Goal: Task Accomplishment & Management: Manage account settings

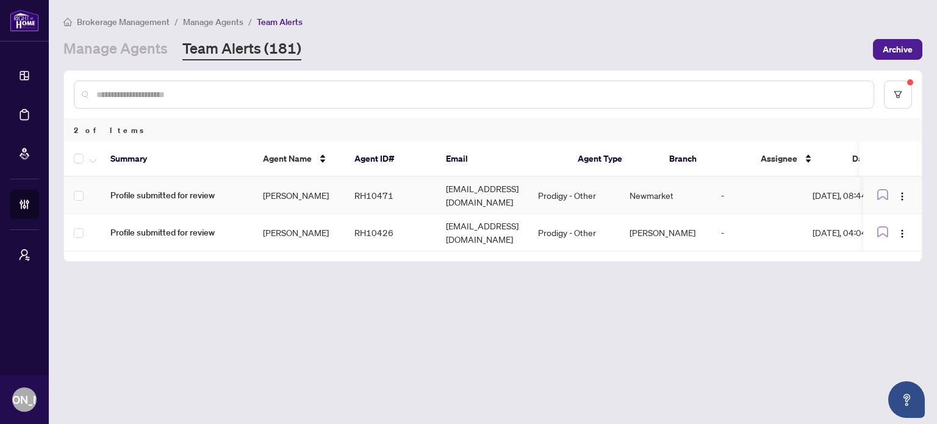
click at [454, 186] on td "bess_stathopoulos@yahoo.ca" at bounding box center [482, 195] width 92 height 37
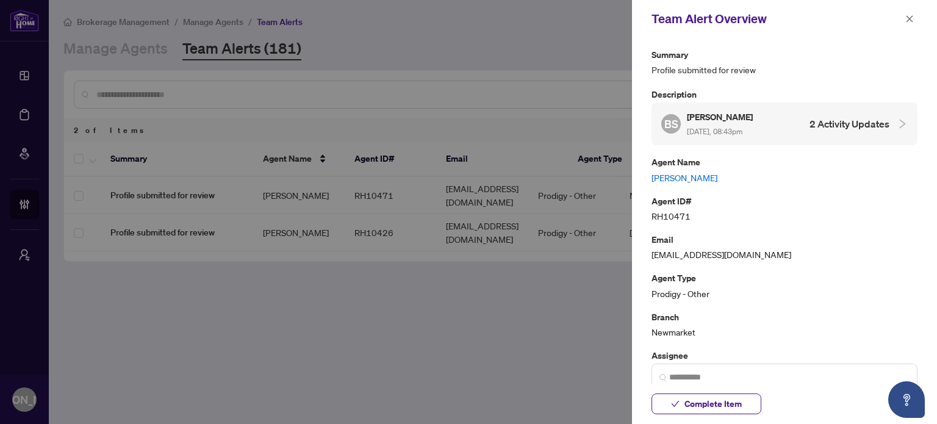
click at [708, 172] on link "Bess Stathopoulos" at bounding box center [785, 177] width 266 height 13
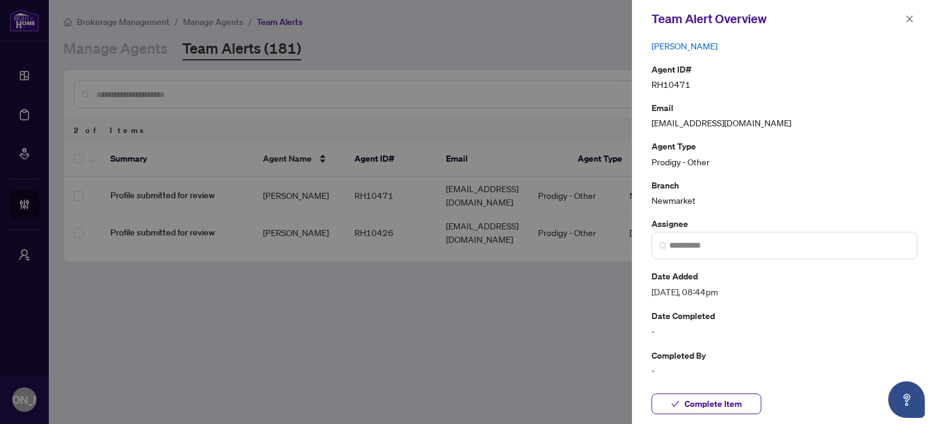
scroll to position [134, 0]
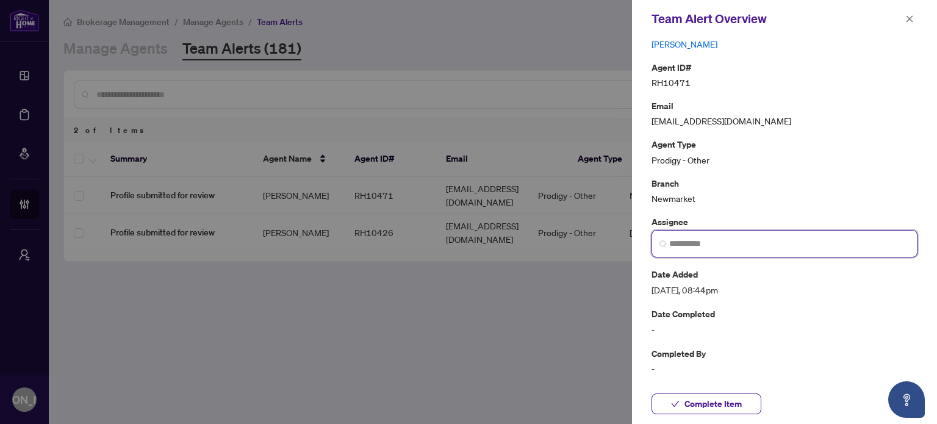
click at [719, 248] on input "search" at bounding box center [789, 243] width 240 height 13
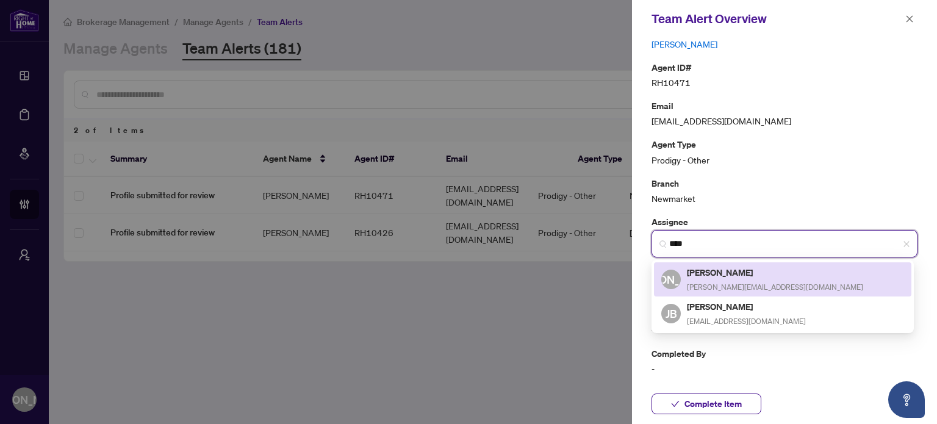
click at [725, 273] on h5 "[PERSON_NAME]" at bounding box center [775, 272] width 176 height 14
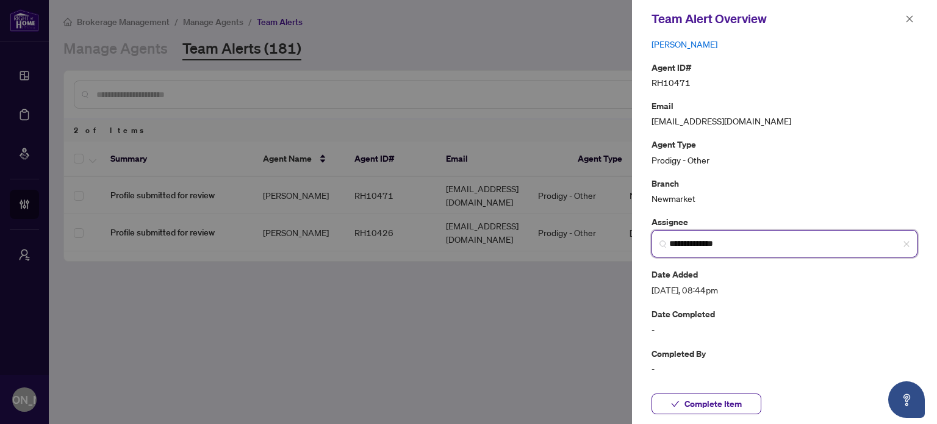
scroll to position [0, 0]
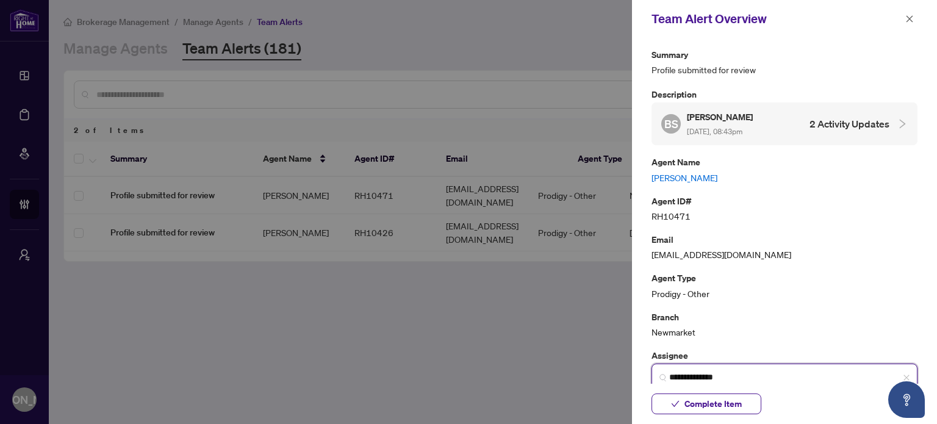
type input "**********"
click at [701, 404] on span "Complete Item" at bounding box center [712, 404] width 57 height 20
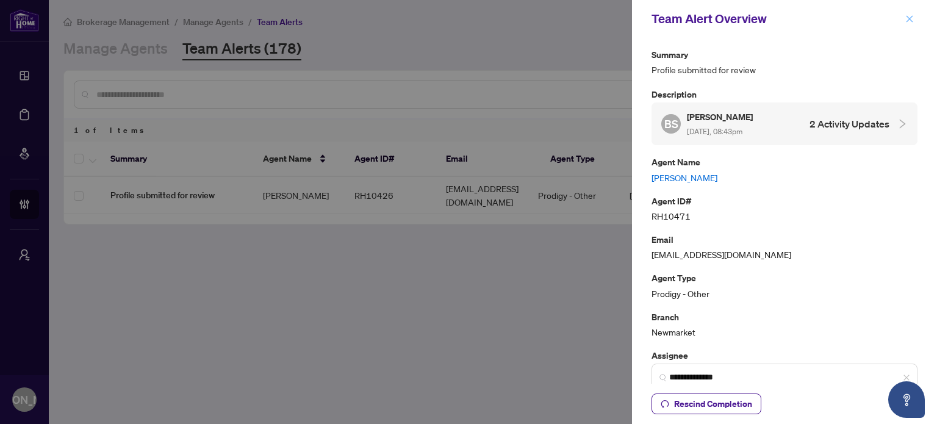
click at [909, 12] on span "button" at bounding box center [909, 19] width 9 height 20
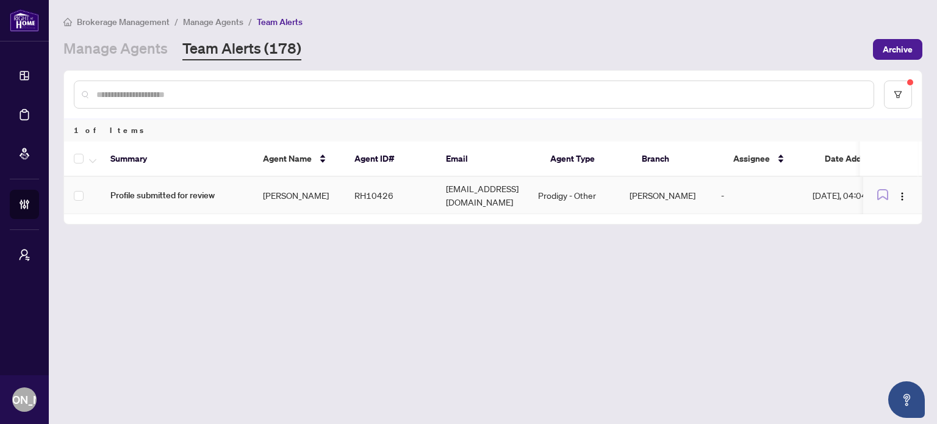
click at [449, 193] on td "gillmani@hotmail.com" at bounding box center [482, 195] width 92 height 37
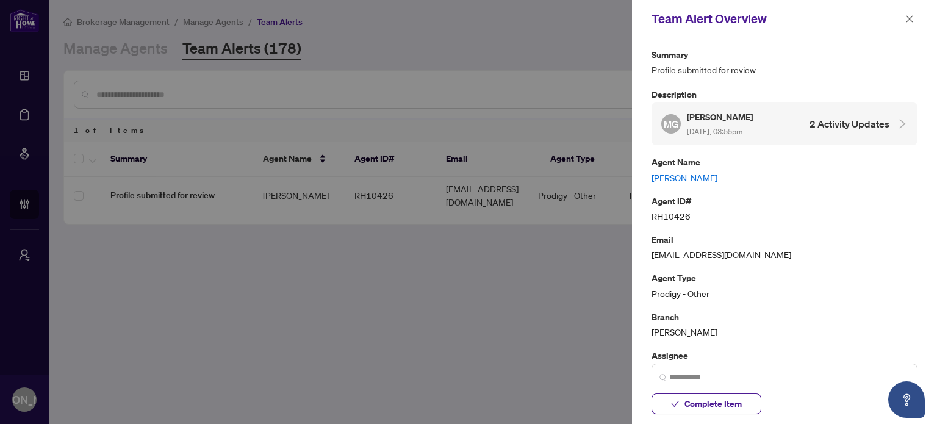
click at [719, 176] on link "[PERSON_NAME]" at bounding box center [785, 177] width 266 height 13
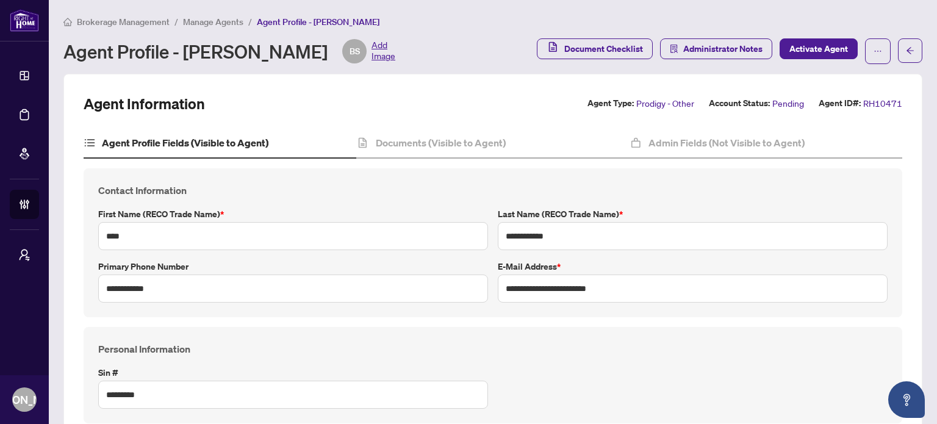
type input "****"
click at [392, 144] on h4 "Documents (Visible to Agent)" at bounding box center [441, 142] width 130 height 15
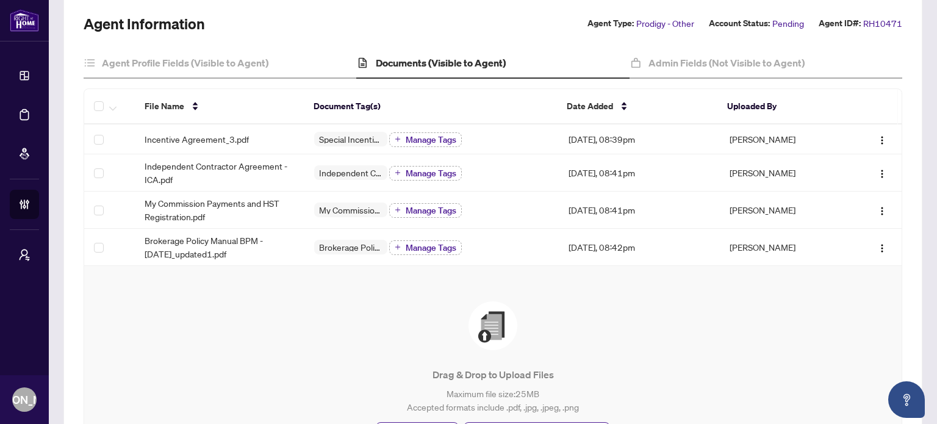
scroll to position [122, 0]
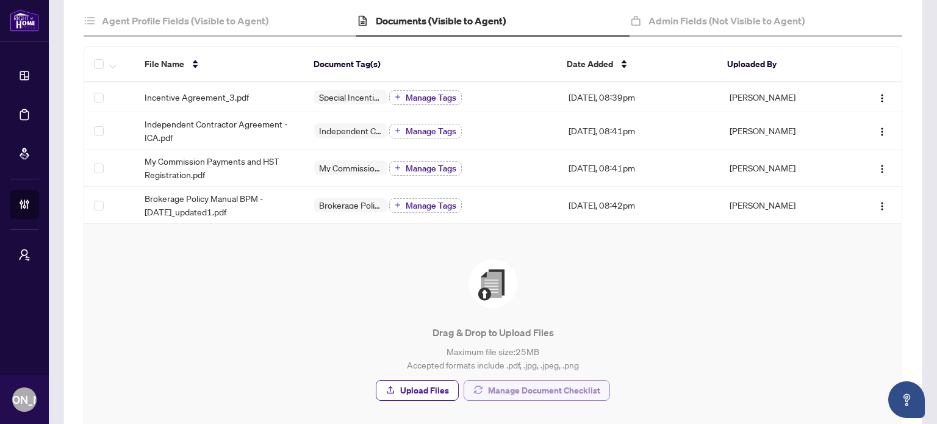
click at [500, 389] on span "Manage Document Checklist" at bounding box center [544, 391] width 112 height 20
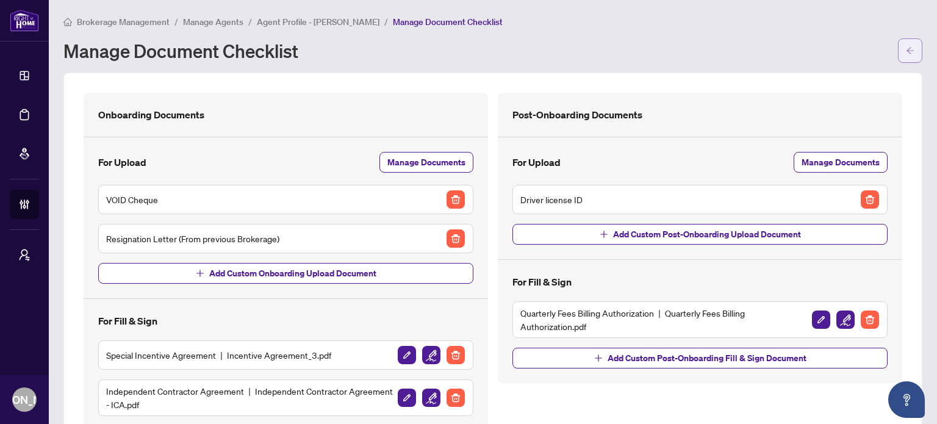
click at [906, 49] on icon "arrow-left" at bounding box center [910, 50] width 9 height 9
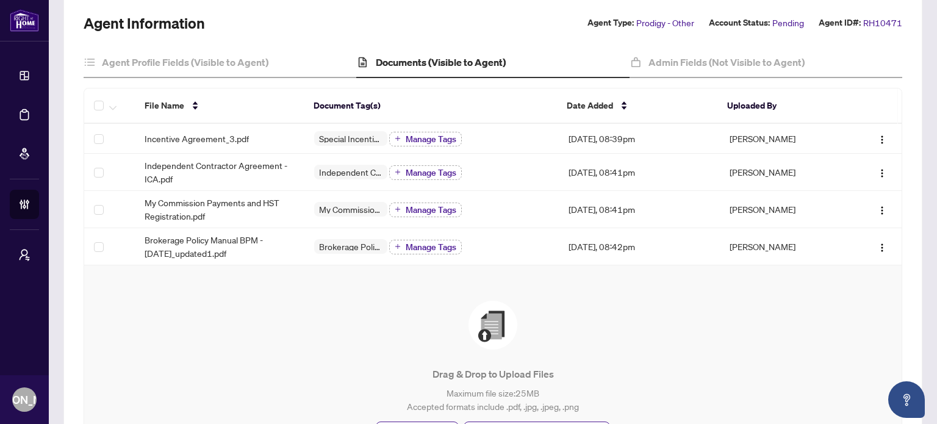
scroll to position [142, 0]
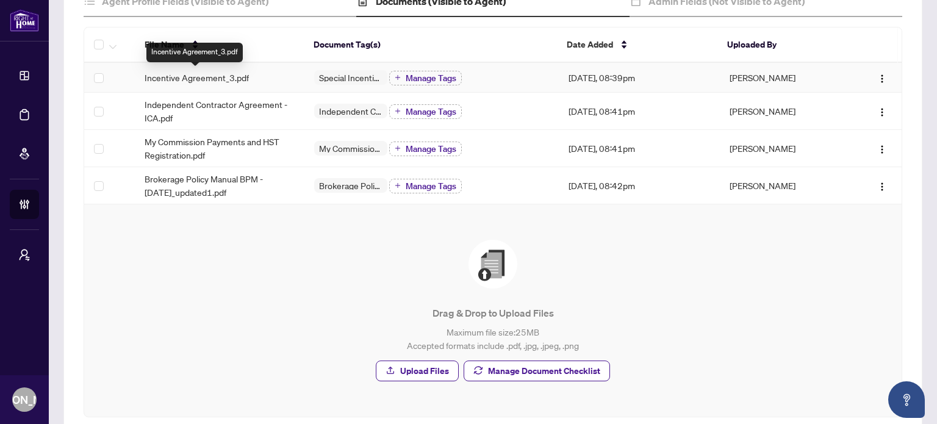
click at [211, 76] on span "Incentive Agreement_3.pdf" at bounding box center [197, 77] width 104 height 13
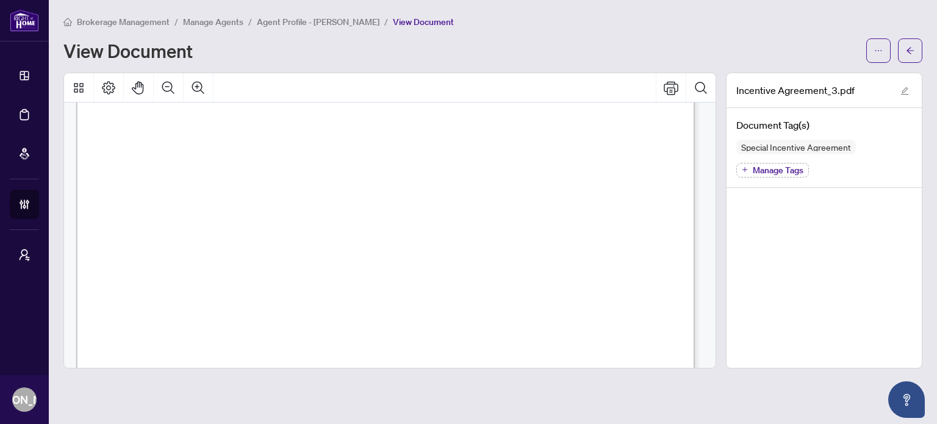
scroll to position [1830, 0]
click at [916, 44] on button "button" at bounding box center [910, 50] width 24 height 24
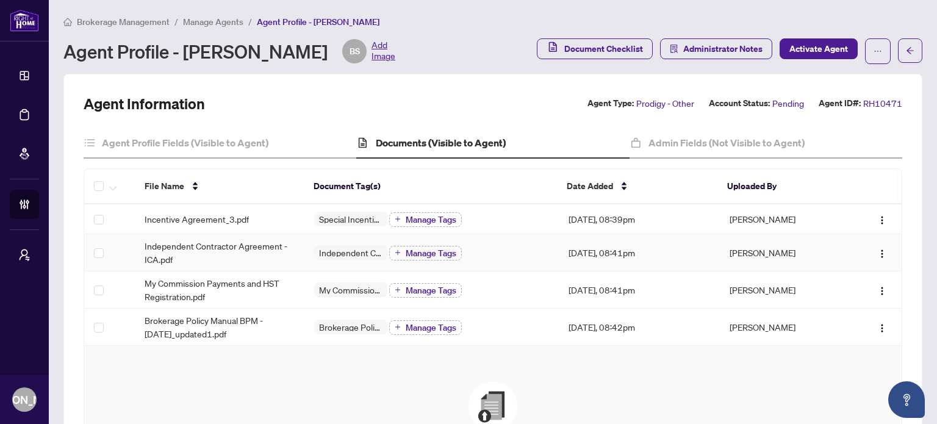
click at [206, 246] on span "Independent Contractor Agreement - ICA.pdf" at bounding box center [220, 252] width 150 height 27
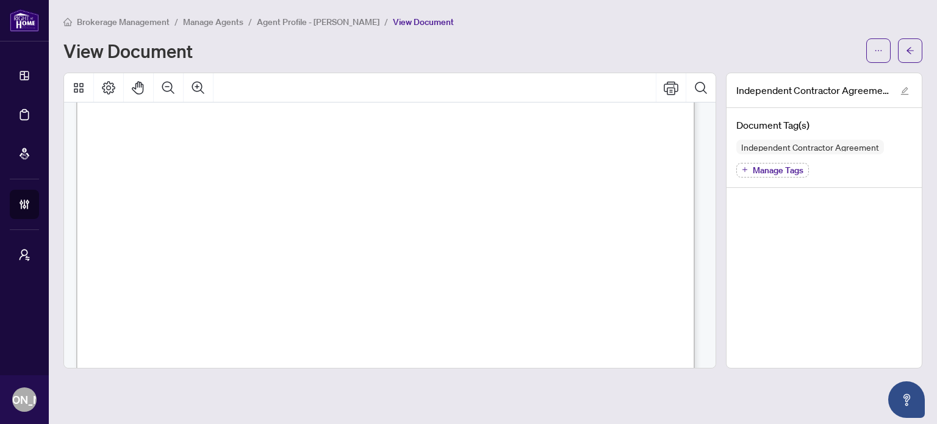
scroll to position [12640, 0]
click at [910, 45] on span "button" at bounding box center [910, 51] width 9 height 20
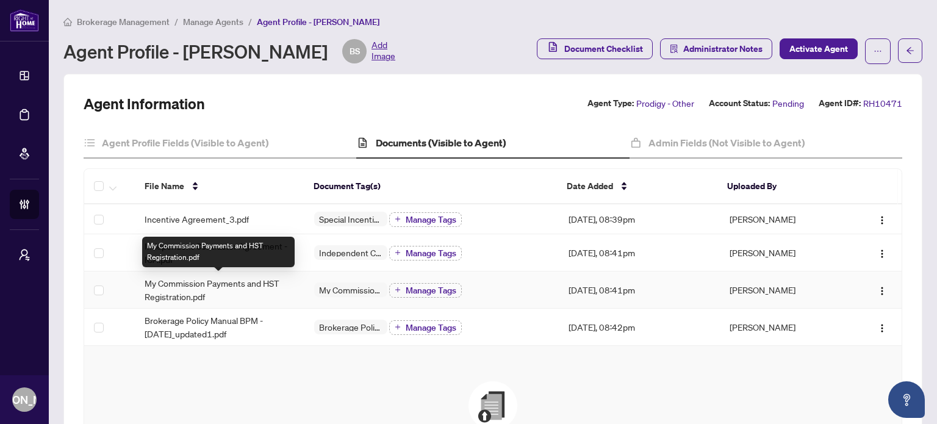
click at [201, 280] on span "My Commission Payments and HST Registration.pdf" at bounding box center [220, 289] width 150 height 27
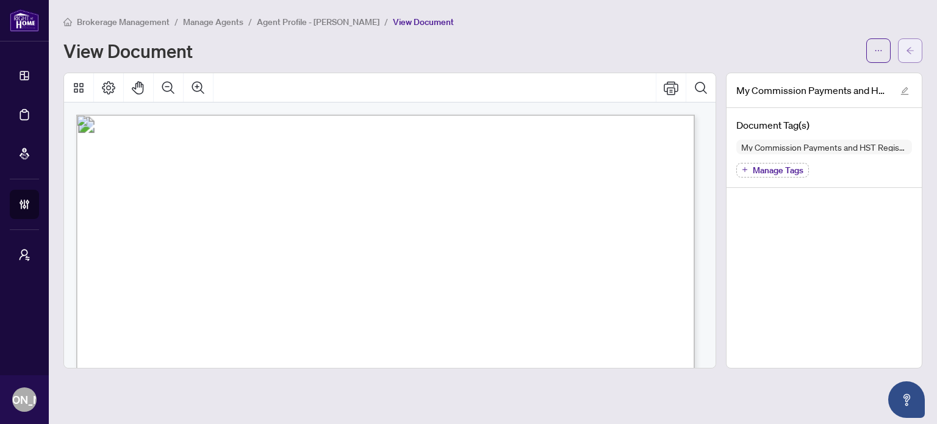
click at [905, 51] on button "button" at bounding box center [910, 50] width 24 height 24
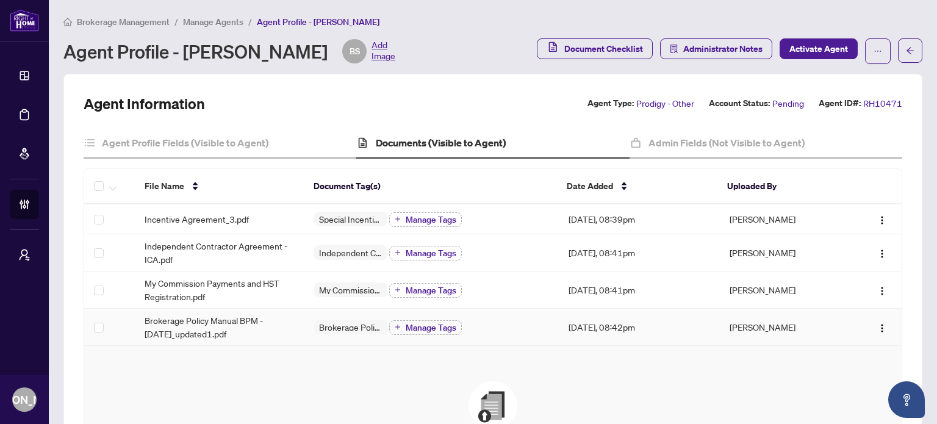
click at [220, 323] on span "Brokerage Policy Manual BPM - April 2025_updated1.pdf" at bounding box center [220, 327] width 150 height 27
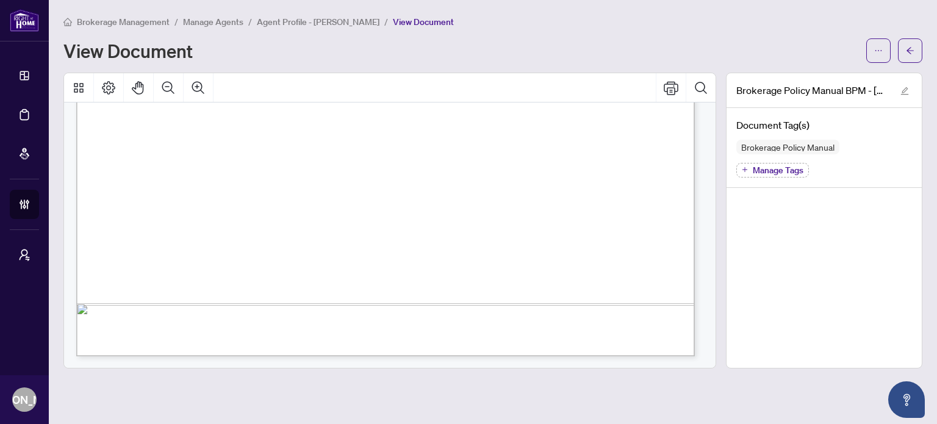
scroll to position [610, 0]
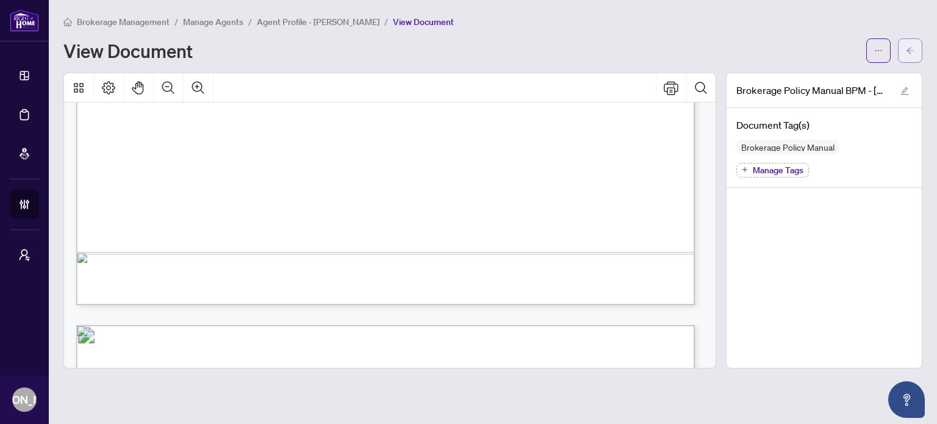
click at [914, 53] on icon "arrow-left" at bounding box center [910, 50] width 9 height 9
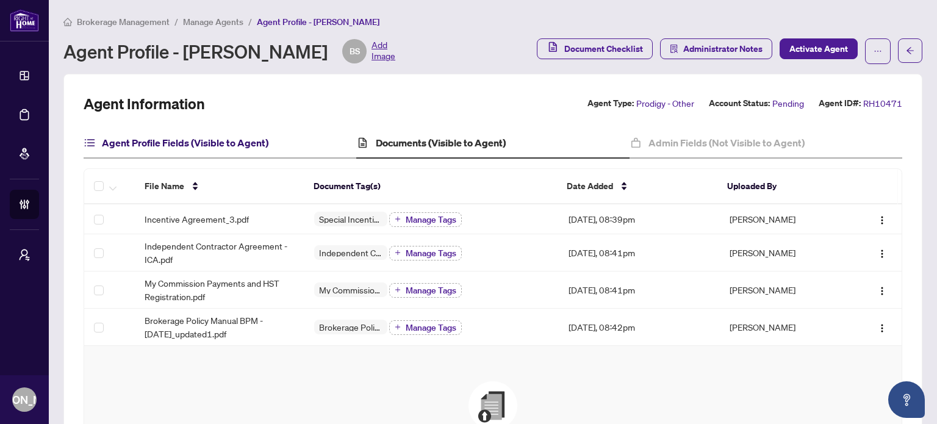
click at [243, 142] on h4 "Agent Profile Fields (Visible to Agent)" at bounding box center [185, 142] width 167 height 15
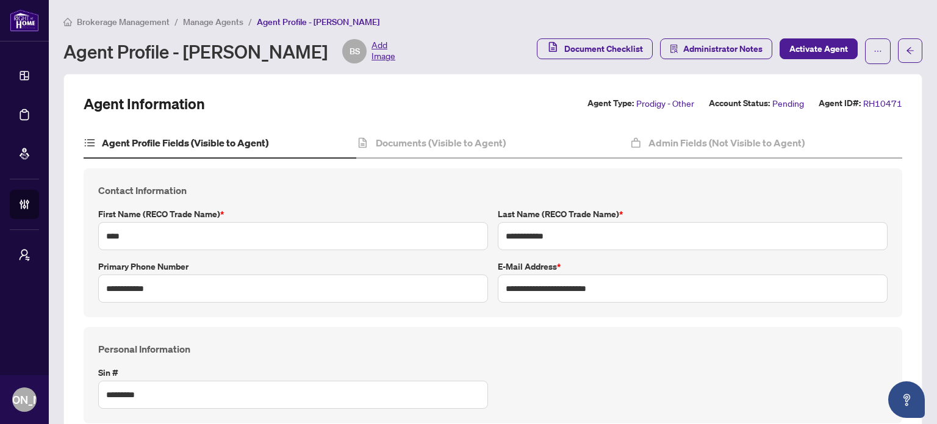
type input "****"
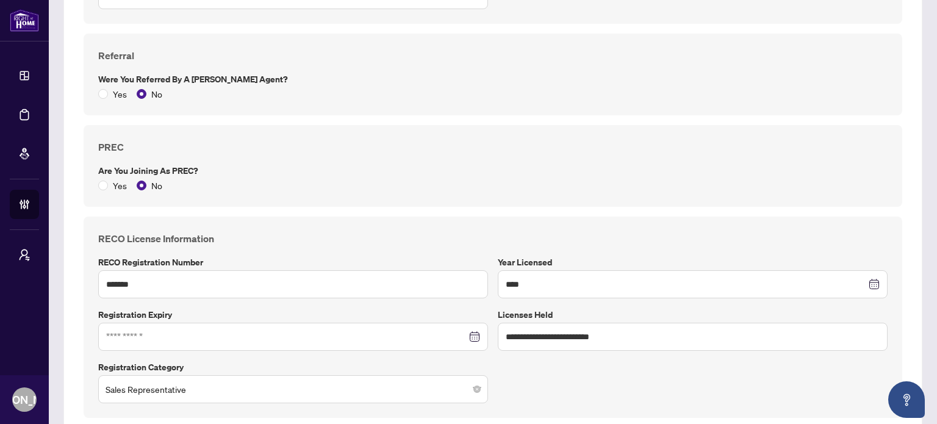
scroll to position [610, 0]
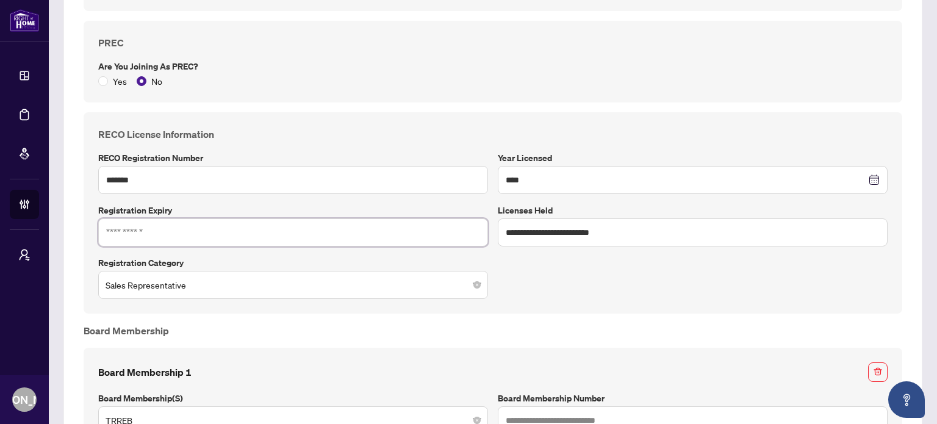
click at [192, 233] on input at bounding box center [286, 232] width 361 height 13
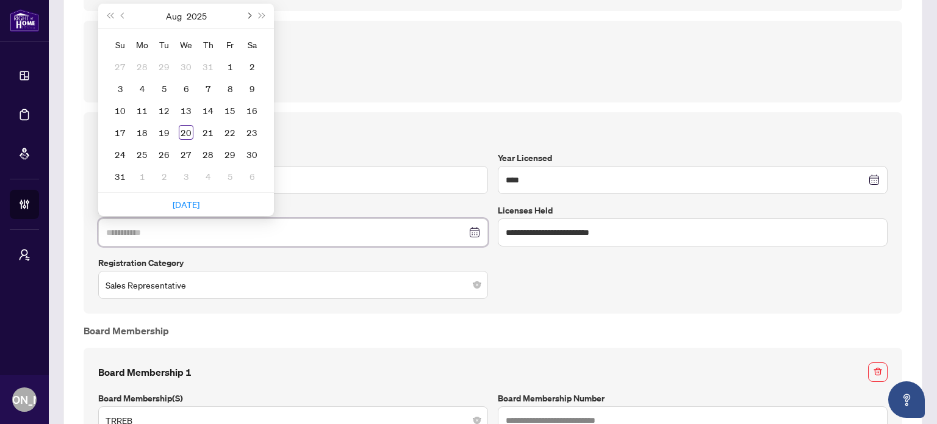
type input "**********"
click at [248, 15] on span "Next month (PageDown)" at bounding box center [248, 16] width 6 height 6
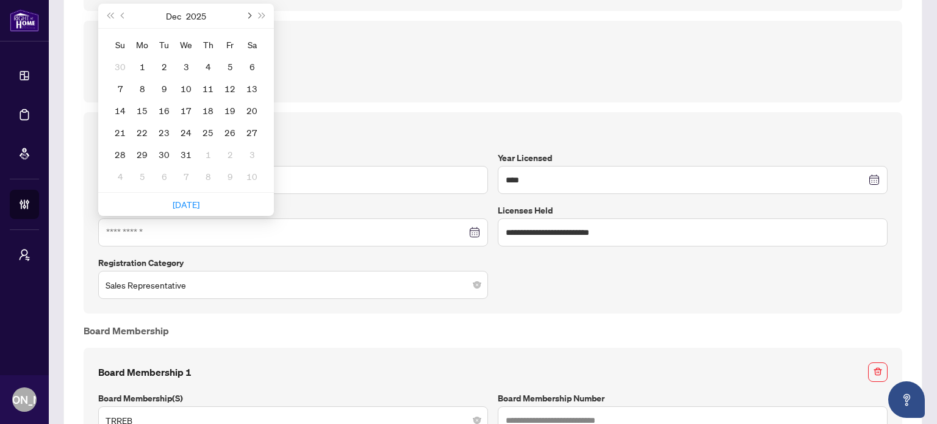
click at [248, 15] on span "Next month (PageDown)" at bounding box center [248, 16] width 6 height 6
click at [264, 17] on button "Next year (Control + right)" at bounding box center [262, 16] width 13 height 24
type input "**********"
drag, startPoint x: 165, startPoint y: 65, endPoint x: 146, endPoint y: 65, distance: 18.9
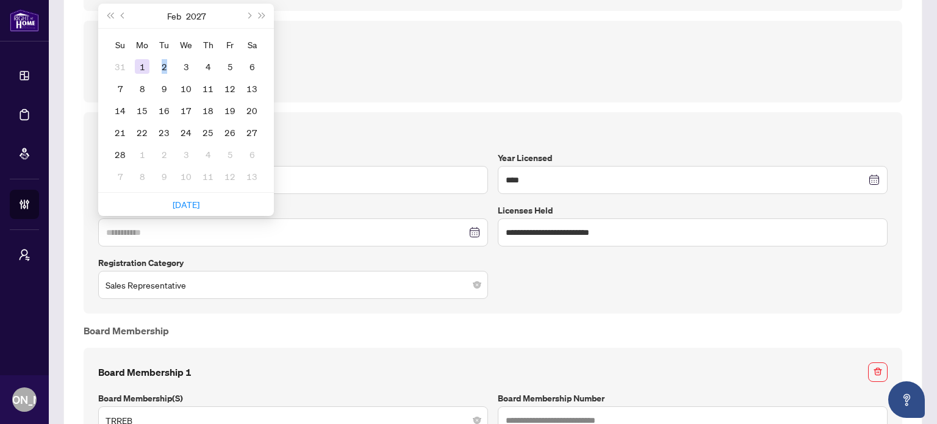
click at [146, 65] on tr "31 1 2 3 4 5 6" at bounding box center [186, 67] width 154 height 22
click at [146, 65] on div "1" at bounding box center [142, 66] width 15 height 15
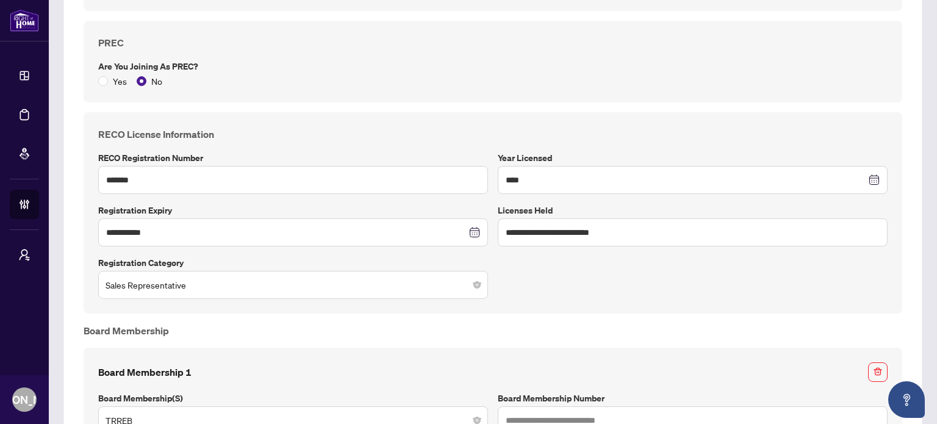
click at [572, 315] on div "**********" at bounding box center [493, 102] width 828 height 1088
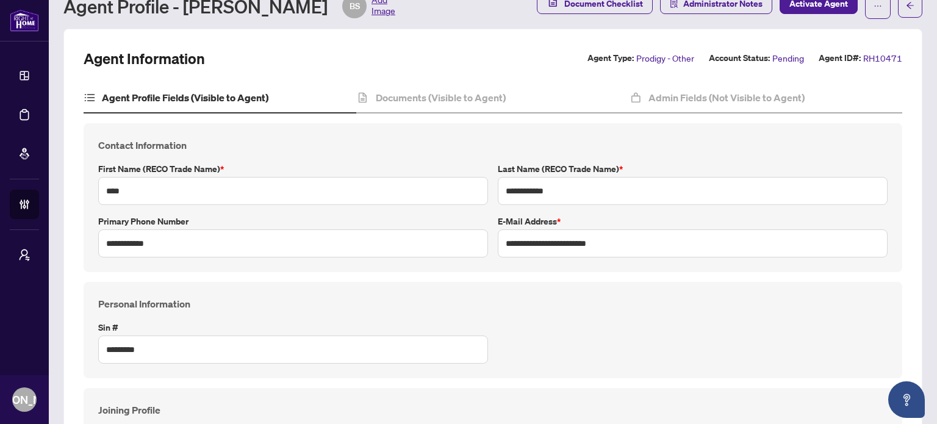
scroll to position [0, 0]
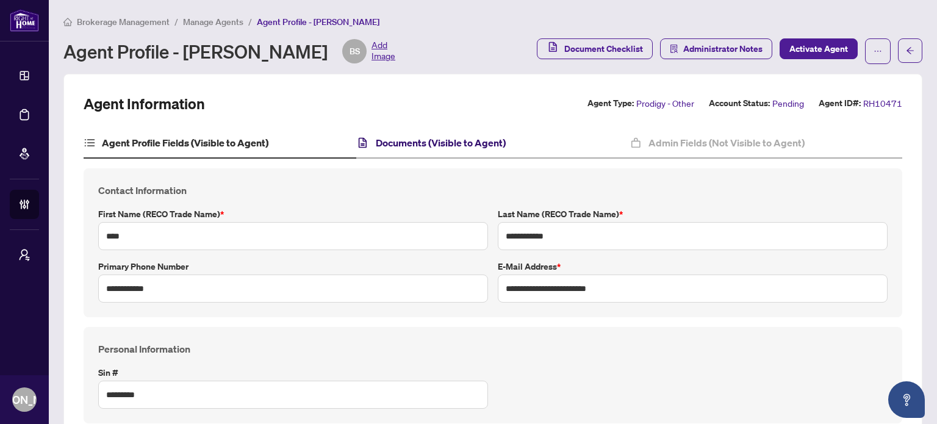
click at [431, 143] on h4 "Documents (Visible to Agent)" at bounding box center [441, 142] width 130 height 15
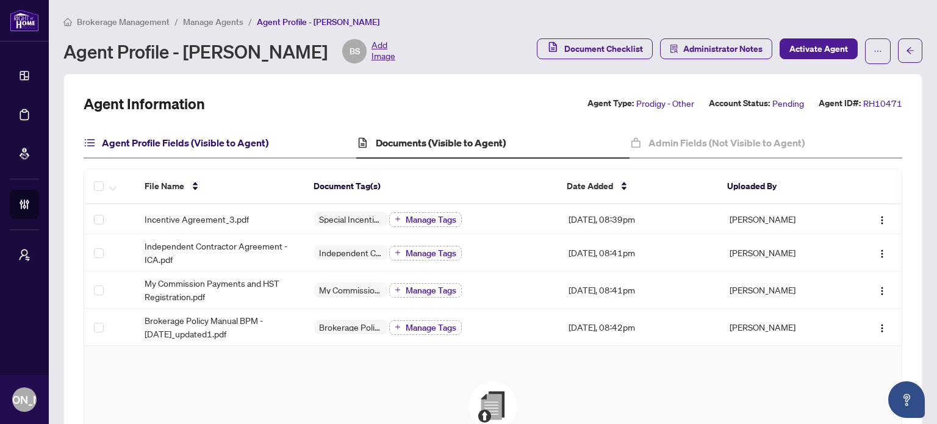
click at [203, 138] on h4 "Agent Profile Fields (Visible to Agent)" at bounding box center [185, 142] width 167 height 15
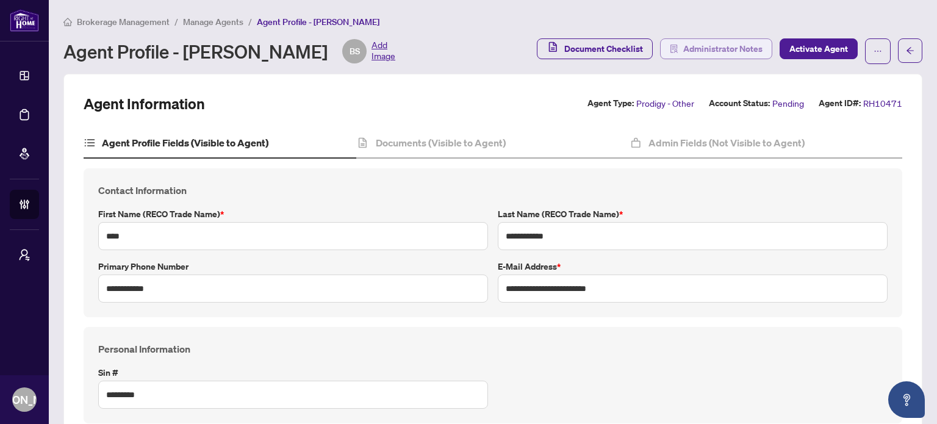
click at [728, 48] on span "Administrator Notes" at bounding box center [722, 49] width 79 height 20
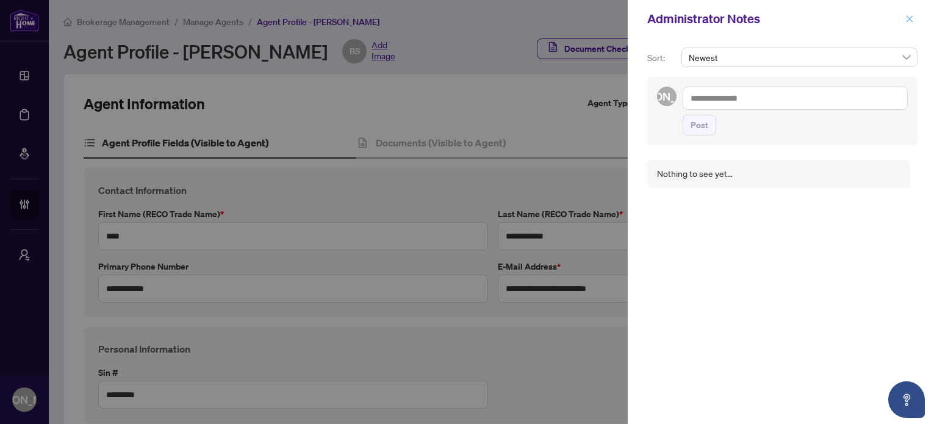
click at [910, 18] on icon "close" at bounding box center [909, 19] width 9 height 9
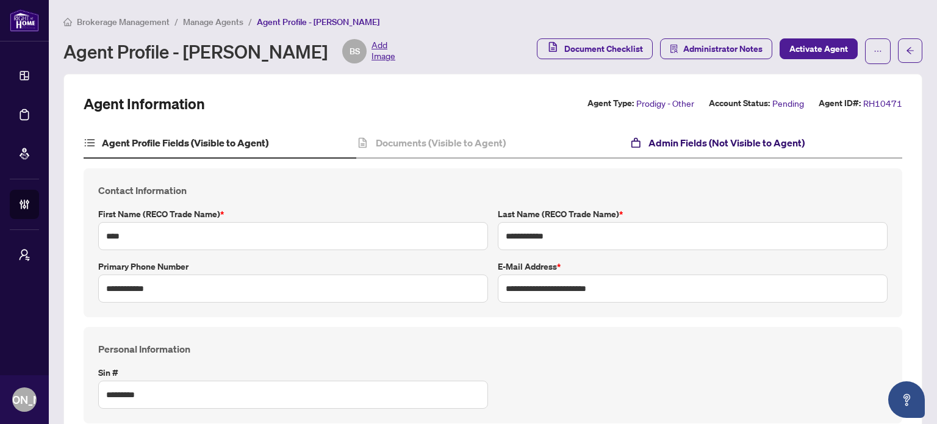
click at [678, 142] on h4 "Admin Fields (Not Visible to Agent)" at bounding box center [726, 142] width 156 height 15
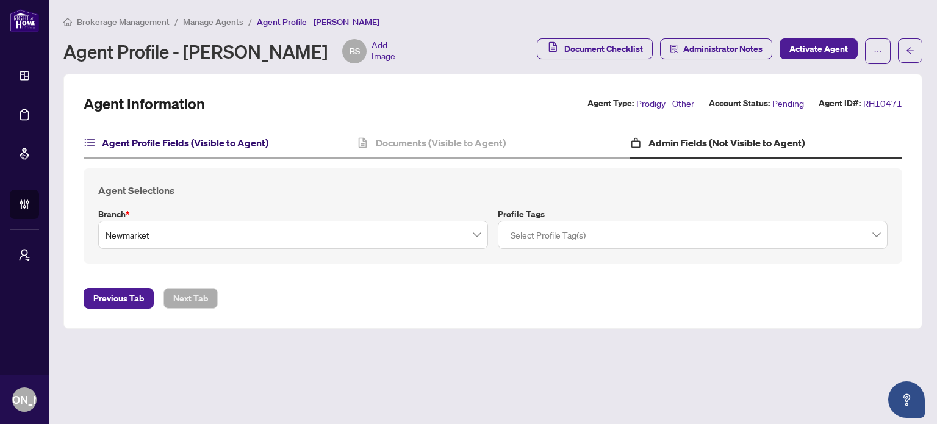
click at [224, 137] on h4 "Agent Profile Fields (Visible to Agent)" at bounding box center [185, 142] width 167 height 15
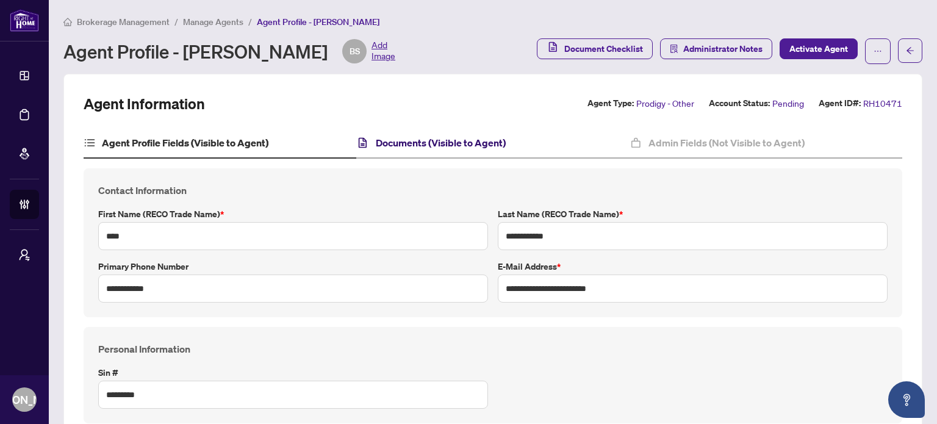
click at [472, 146] on h4 "Documents (Visible to Agent)" at bounding box center [441, 142] width 130 height 15
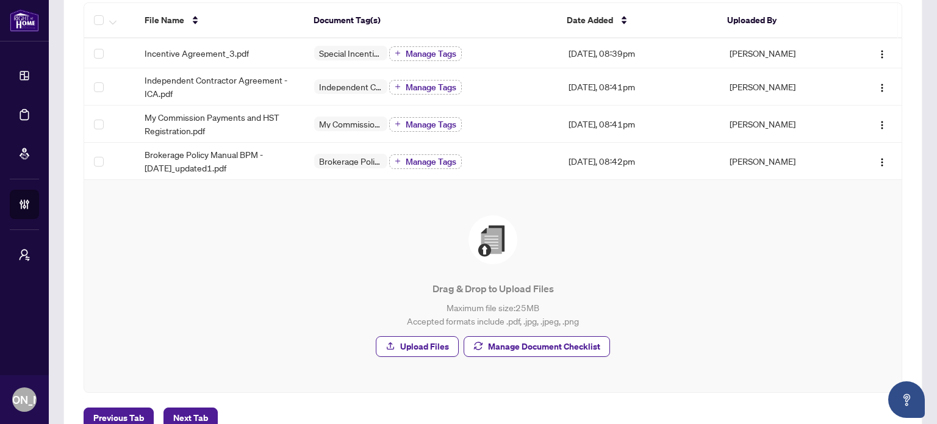
scroll to position [183, 0]
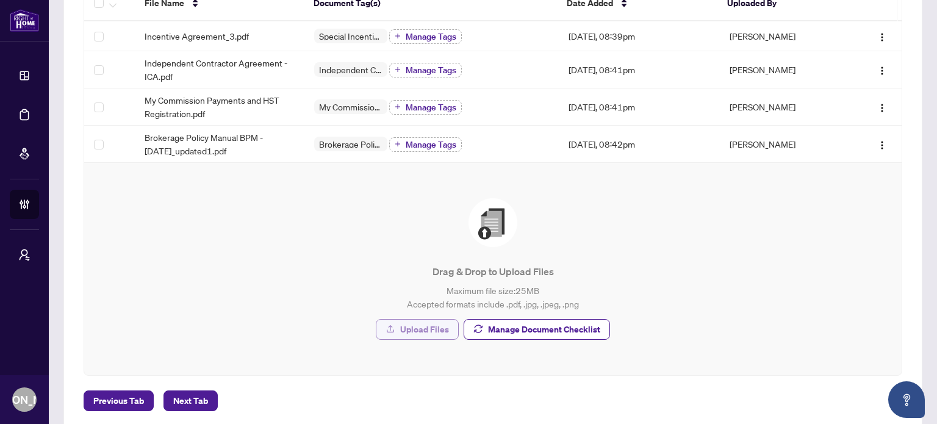
click at [431, 323] on span "Upload Files" at bounding box center [424, 330] width 49 height 20
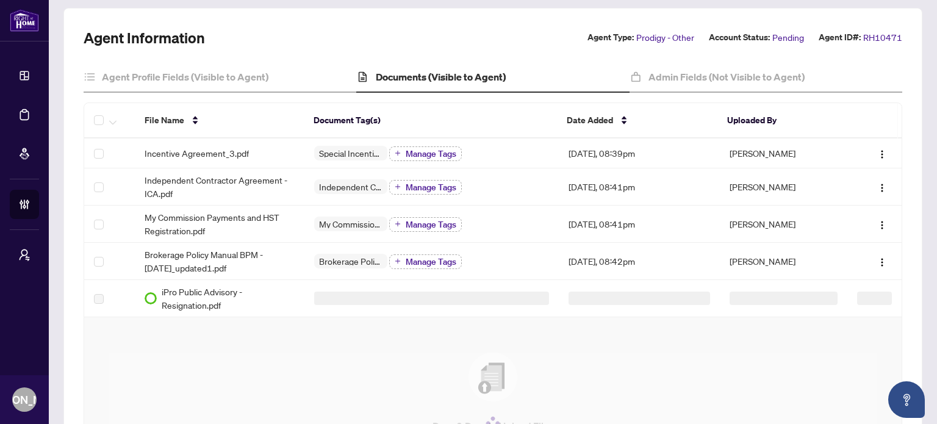
scroll to position [61, 0]
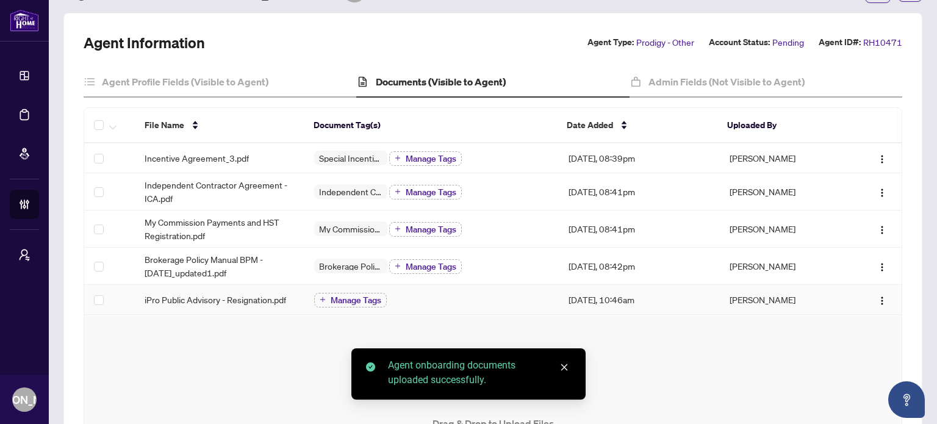
click at [348, 300] on span "Manage Tags" at bounding box center [356, 300] width 51 height 9
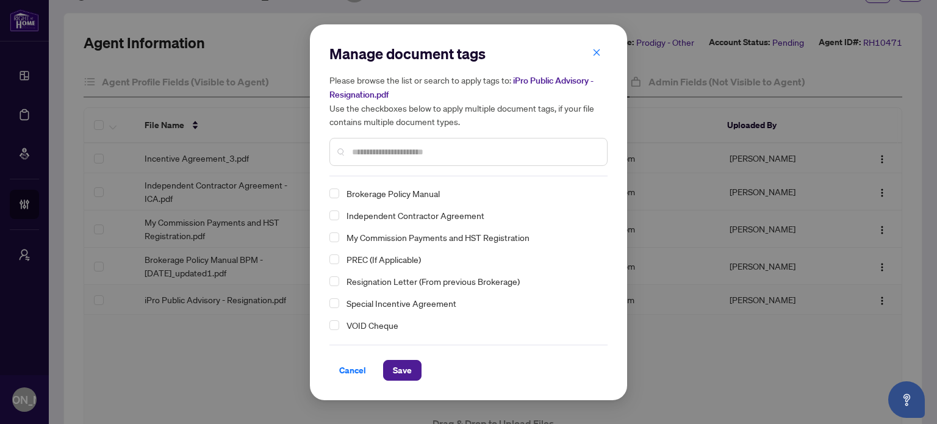
click at [428, 155] on input "text" at bounding box center [474, 151] width 245 height 13
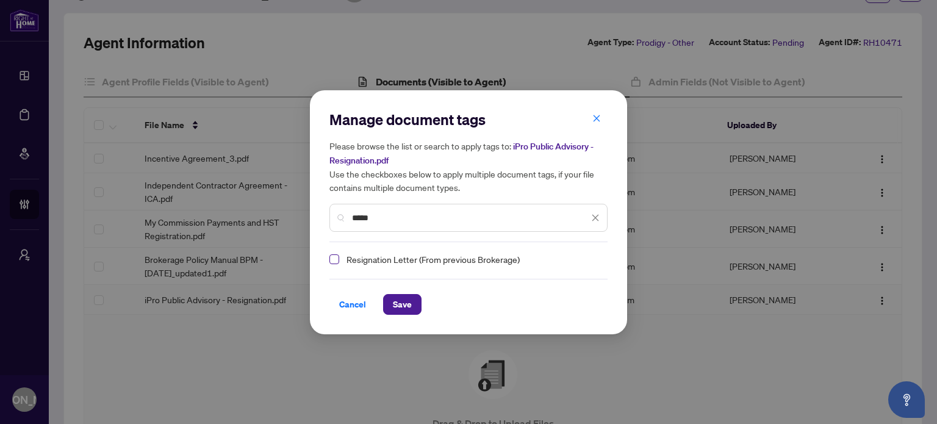
type input "*****"
click at [332, 260] on span "Select Resignation Letter (From previous Brokerage)" at bounding box center [334, 259] width 10 height 10
click at [392, 292] on div "Cancel Save" at bounding box center [468, 297] width 278 height 36
click at [402, 304] on span "Save" at bounding box center [402, 305] width 19 height 20
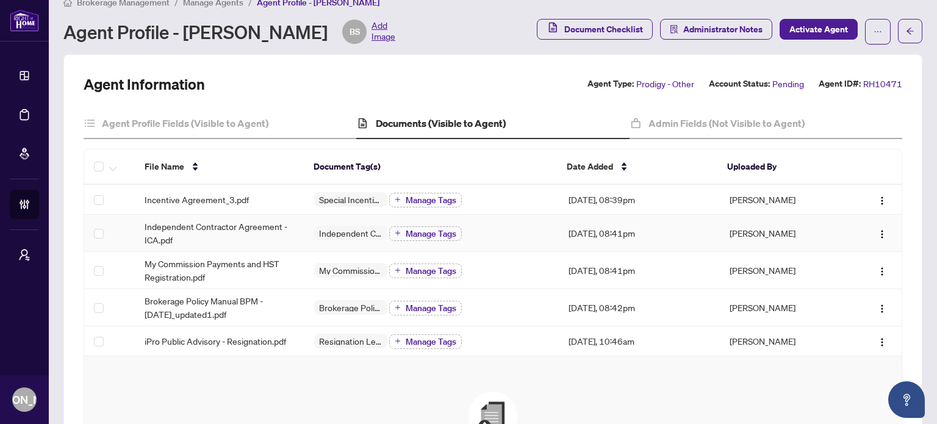
scroll to position [0, 0]
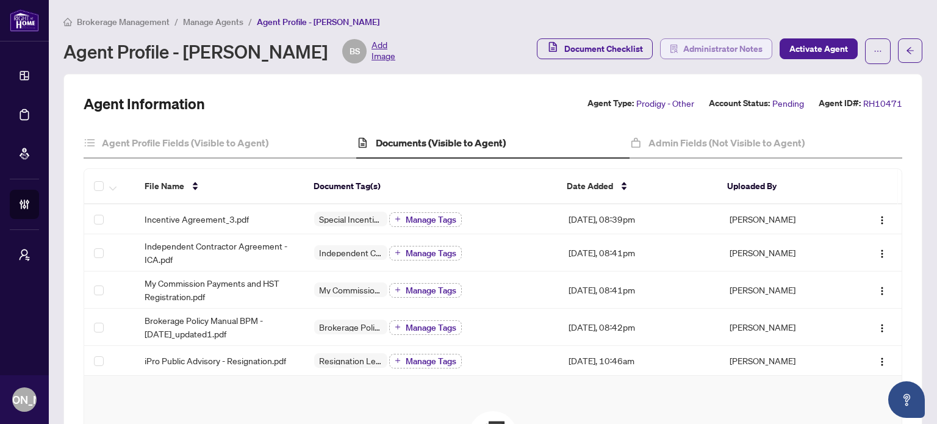
click at [710, 48] on span "Administrator Notes" at bounding box center [722, 49] width 79 height 20
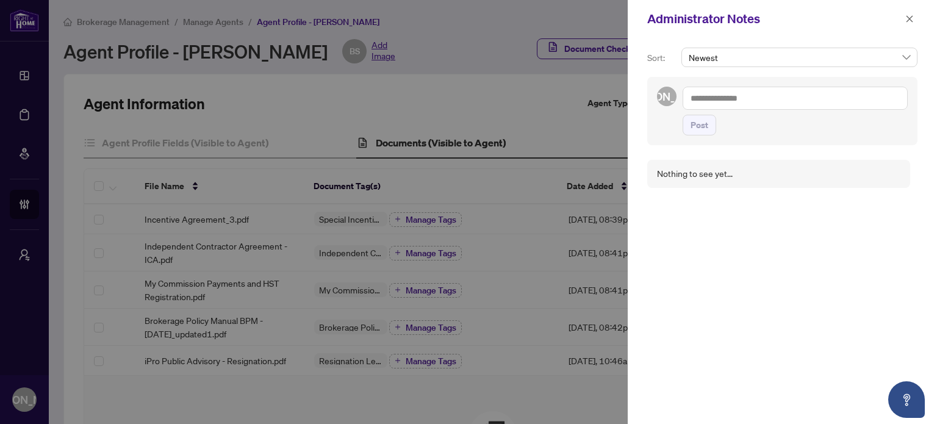
click at [742, 100] on textarea at bounding box center [795, 98] width 225 height 23
paste textarea "**********"
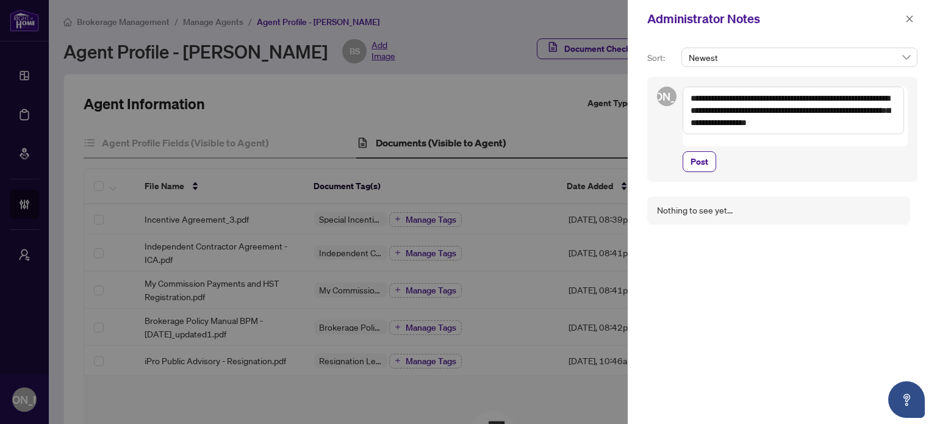
click at [689, 95] on textarea "**********" at bounding box center [793, 111] width 221 height 48
click at [765, 105] on b "Newmarket" at bounding box center [763, 106] width 44 height 11
click at [827, 134] on textarea "**********" at bounding box center [793, 117] width 221 height 60
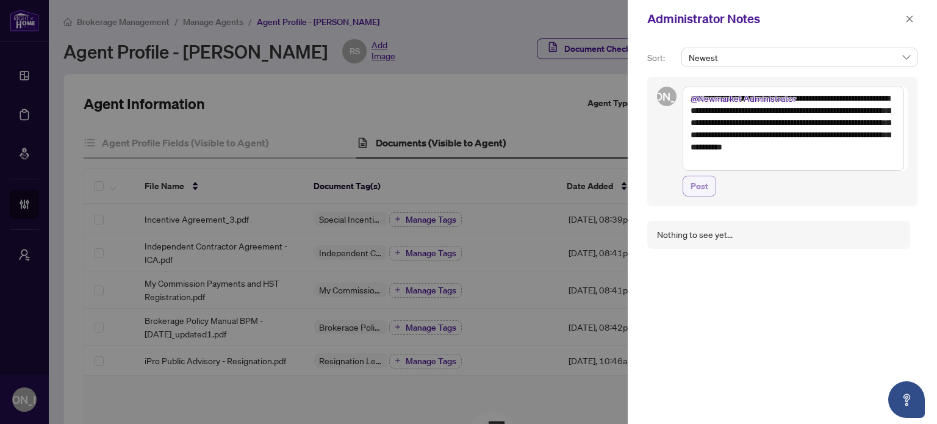
type textarea "**********"
click at [703, 188] on span "Post" at bounding box center [700, 186] width 18 height 20
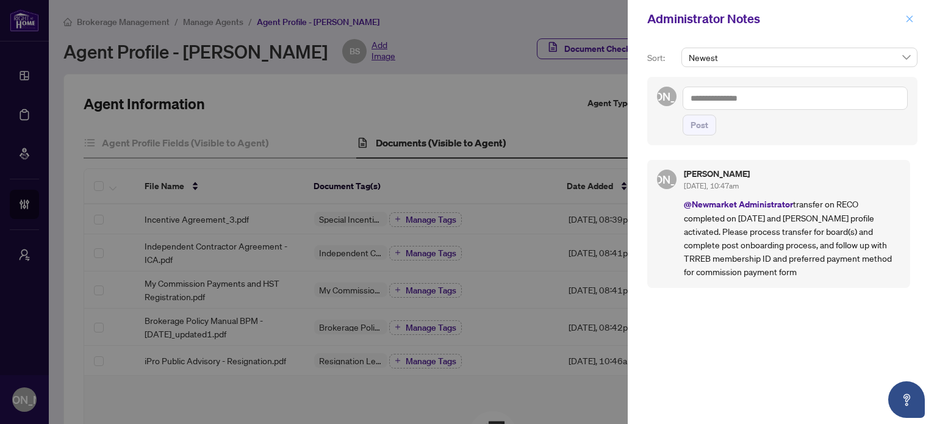
click at [908, 16] on icon "close" at bounding box center [909, 19] width 9 height 9
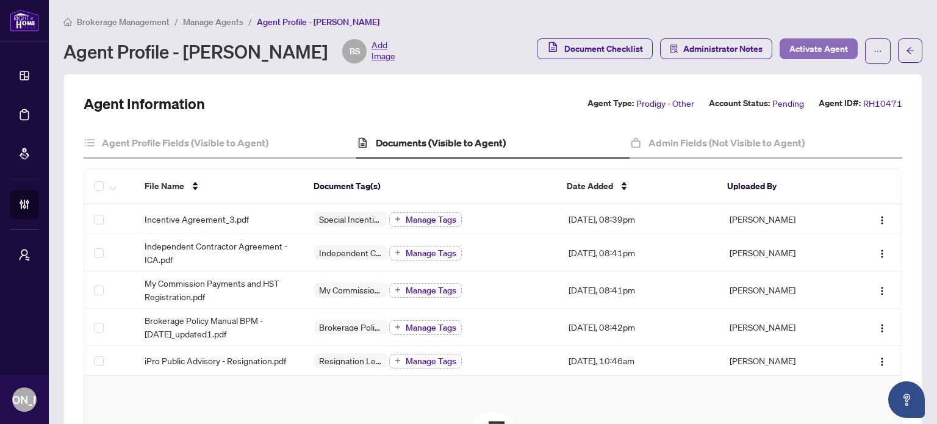
click at [823, 52] on span "Activate Agent" at bounding box center [818, 49] width 59 height 20
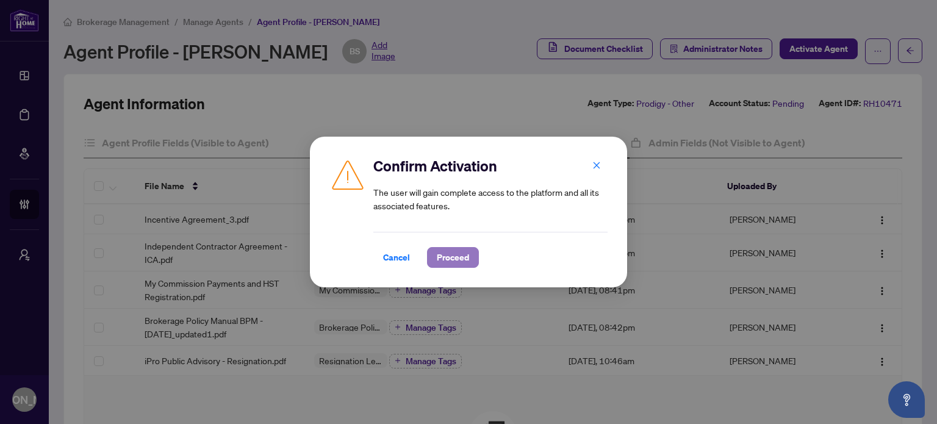
click at [449, 257] on span "Proceed" at bounding box center [453, 258] width 32 height 20
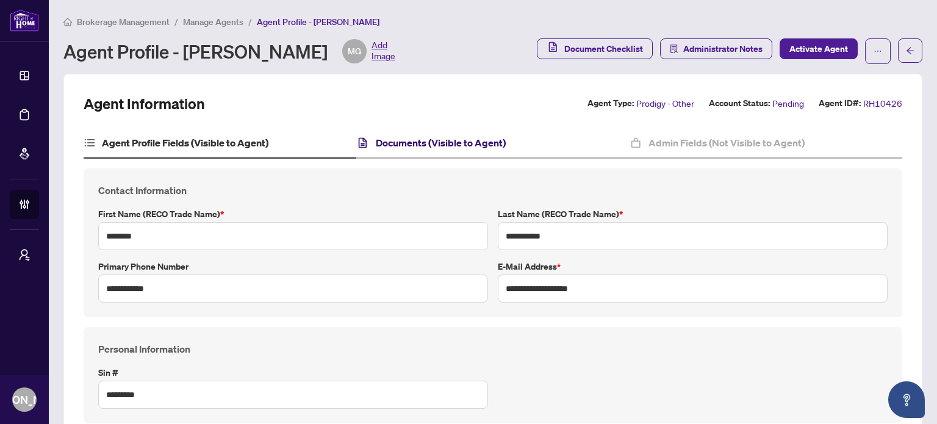
click at [439, 142] on h4 "Documents (Visible to Agent)" at bounding box center [441, 142] width 130 height 15
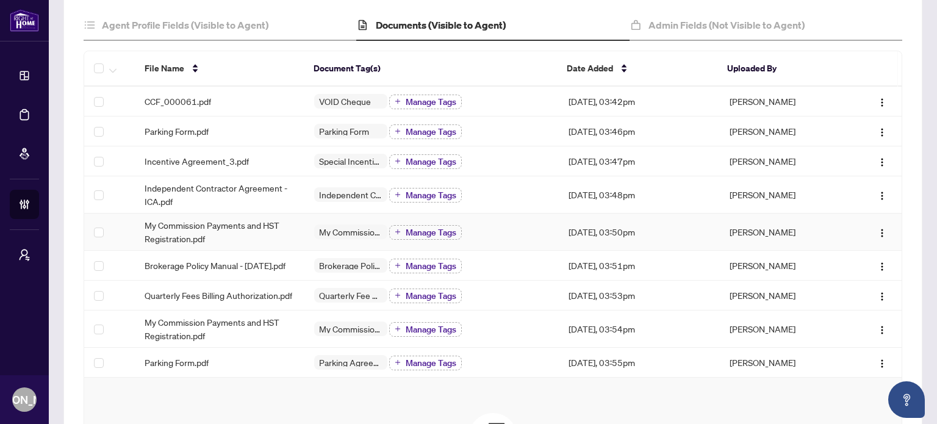
scroll to position [122, 0]
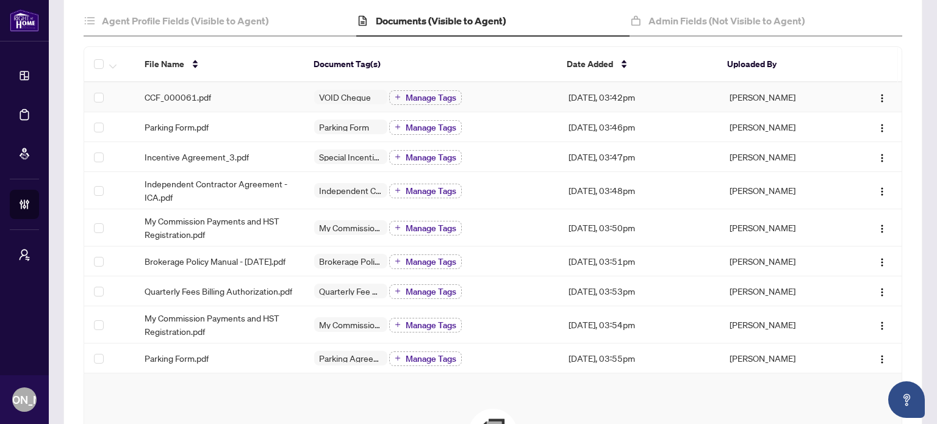
click at [217, 92] on div "CCF_000061.pdf" at bounding box center [220, 96] width 150 height 13
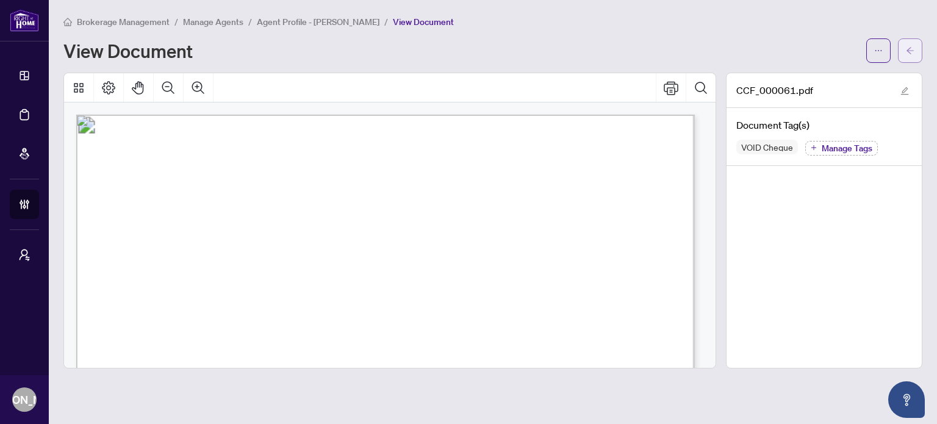
click at [911, 43] on span "button" at bounding box center [910, 51] width 9 height 20
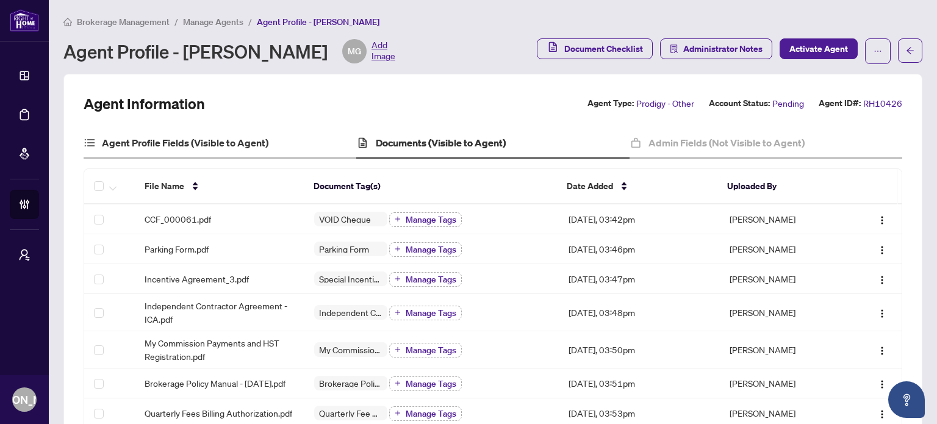
click at [211, 149] on div "Agent Profile Fields (Visible to Agent)" at bounding box center [220, 143] width 273 height 31
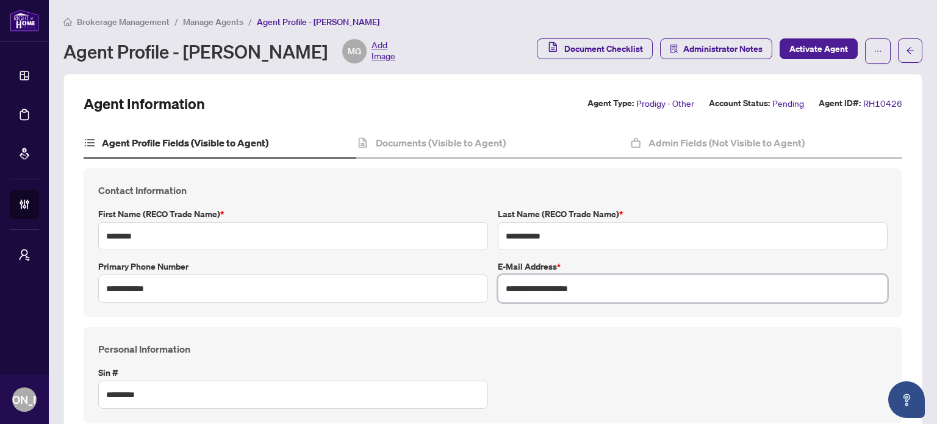
click at [588, 290] on input "**********" at bounding box center [693, 289] width 390 height 28
click at [590, 284] on input "**********" at bounding box center [693, 289] width 390 height 28
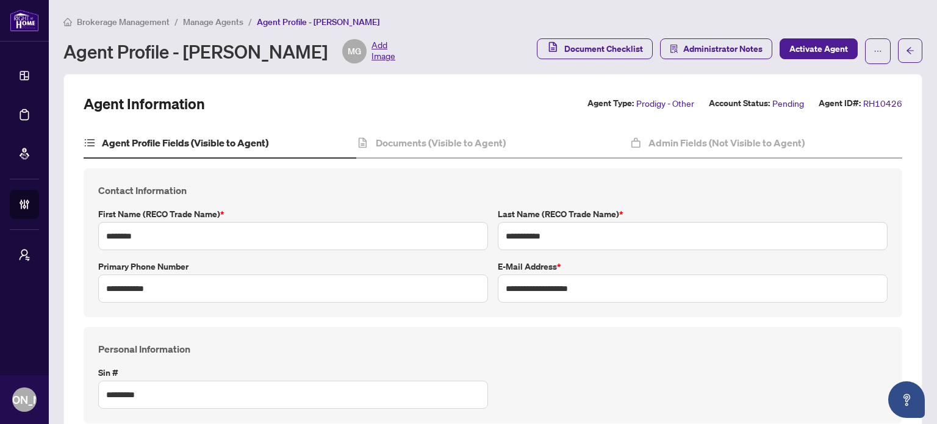
drag, startPoint x: 573, startPoint y: 381, endPoint x: 564, endPoint y: 378, distance: 9.6
click at [573, 381] on div "Personal Information Sin # *********" at bounding box center [492, 375] width 799 height 67
drag, startPoint x: 430, startPoint y: 149, endPoint x: 422, endPoint y: 150, distance: 8.0
click at [430, 149] on div "Documents (Visible to Agent)" at bounding box center [492, 143] width 273 height 31
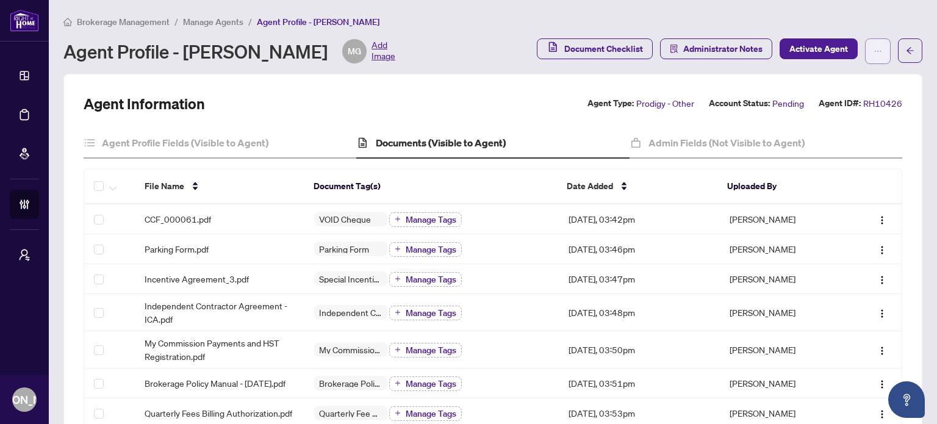
click at [865, 56] on button "button" at bounding box center [878, 51] width 26 height 26
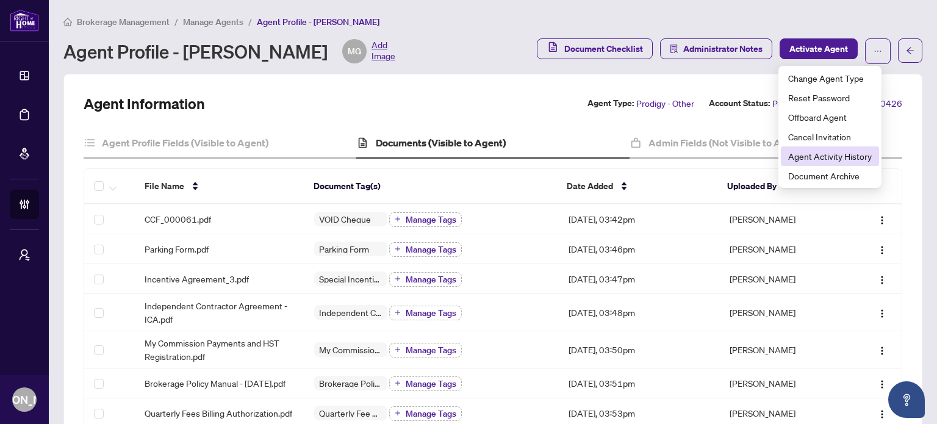
click at [839, 158] on span "Agent Activity History" at bounding box center [830, 155] width 84 height 13
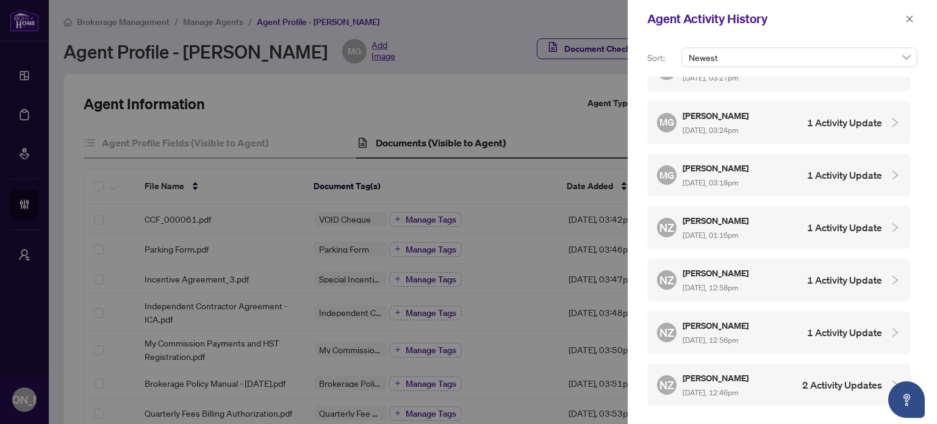
scroll to position [993, 0]
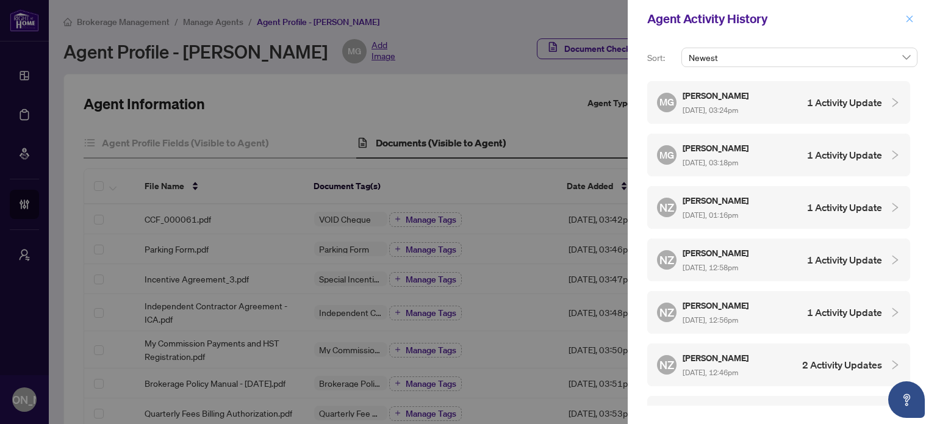
click at [910, 18] on icon "close" at bounding box center [909, 19] width 9 height 9
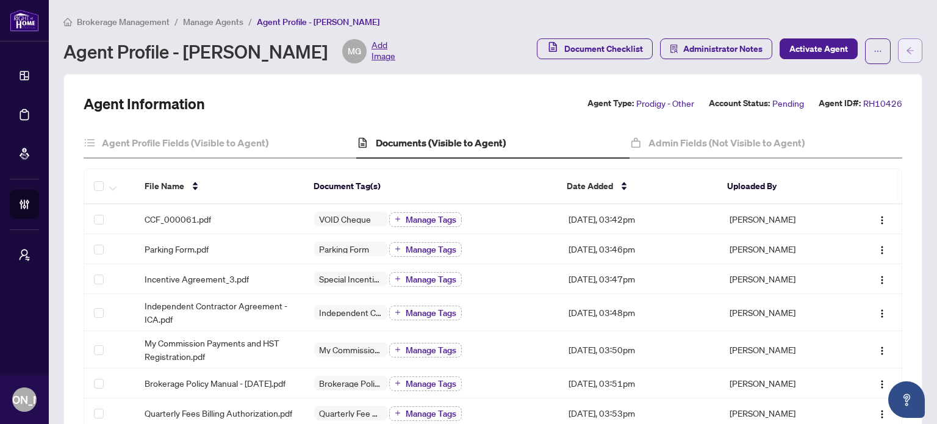
click at [906, 46] on icon "arrow-left" at bounding box center [910, 50] width 9 height 9
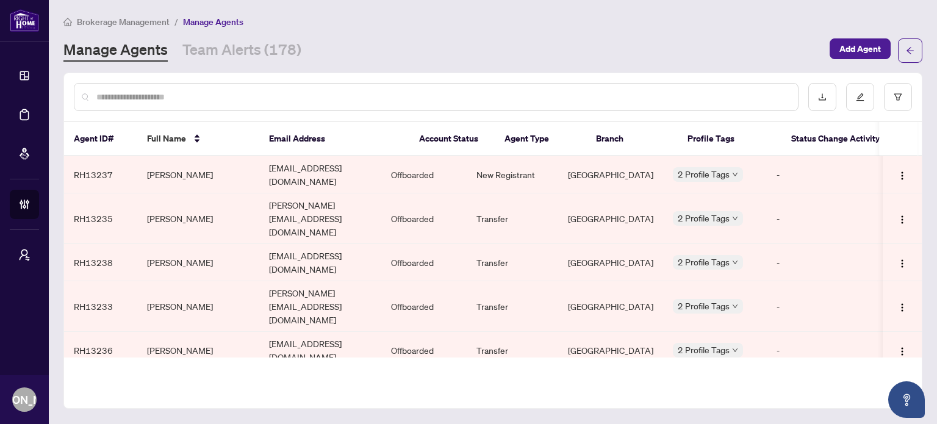
click at [581, 400] on div "Agent ID# Full Name Email Address Account Status Agent Type Branch Profile Tags…" at bounding box center [492, 241] width 859 height 336
